Goal: Transaction & Acquisition: Book appointment/travel/reservation

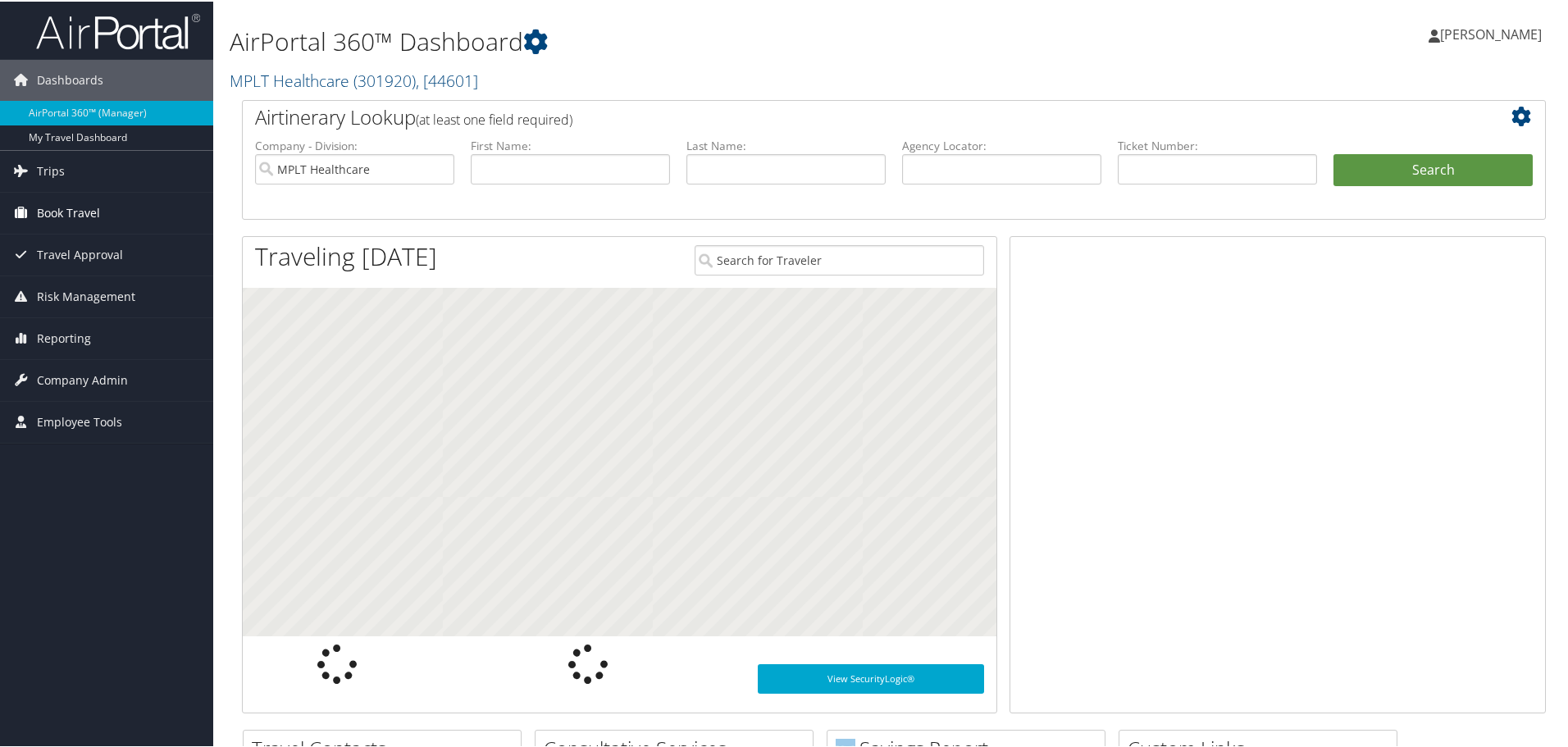
drag, startPoint x: 0, startPoint y: 0, endPoint x: 66, endPoint y: 207, distance: 217.3
click at [66, 204] on span "Book Travel" at bounding box center [68, 210] width 63 height 41
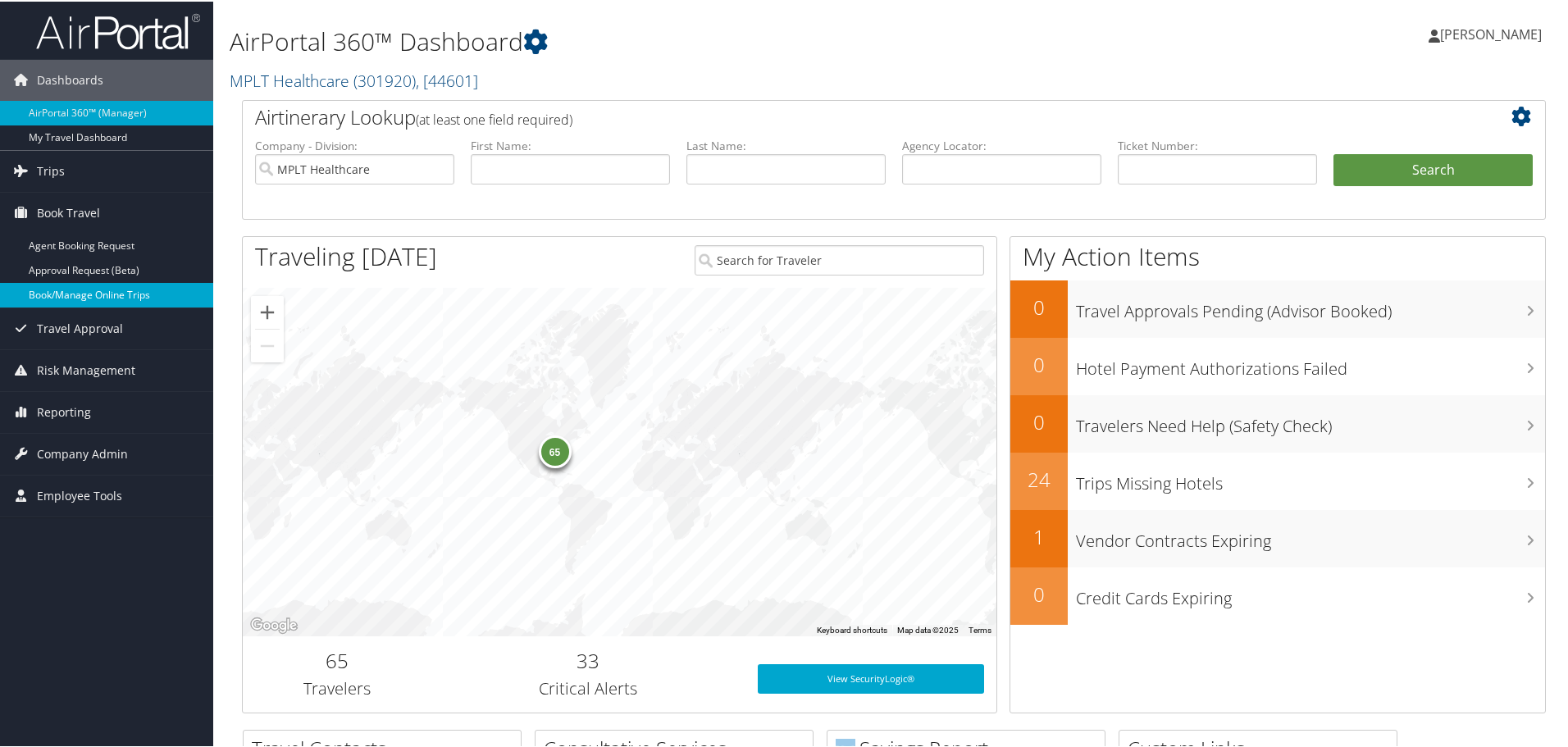
click at [85, 289] on link "Book/Manage Online Trips" at bounding box center [107, 293] width 213 height 25
